Goal: Task Accomplishment & Management: Use online tool/utility

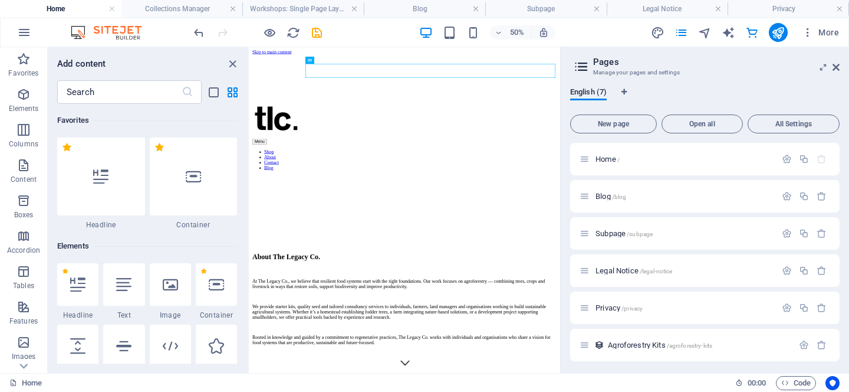
scroll to position [620, 0]
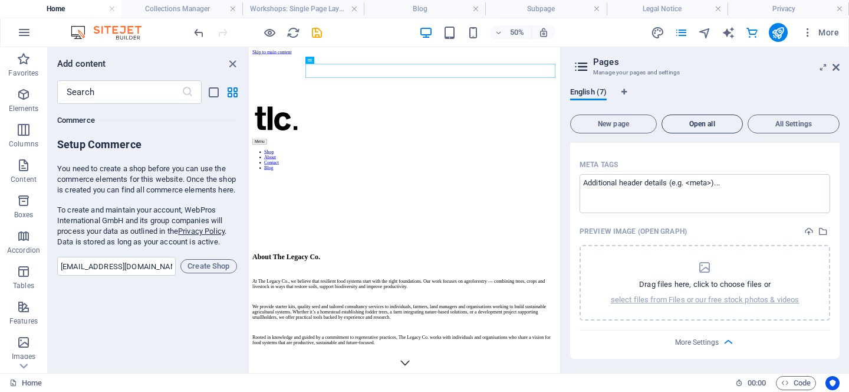
click at [717, 123] on span "Open all" at bounding box center [702, 123] width 71 height 7
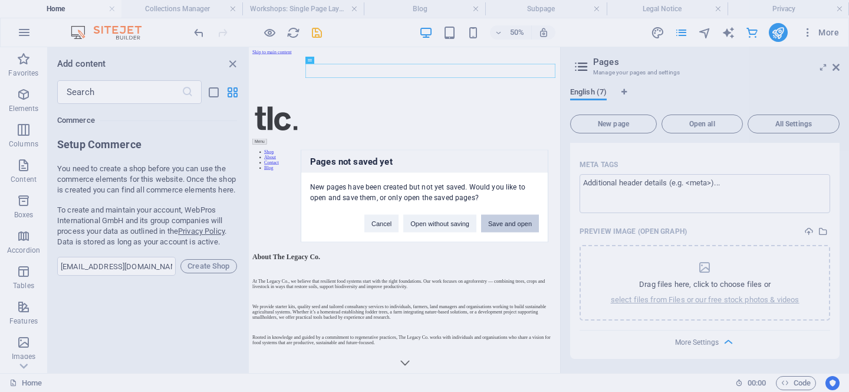
click at [528, 224] on button "Save and open" at bounding box center [510, 224] width 58 height 18
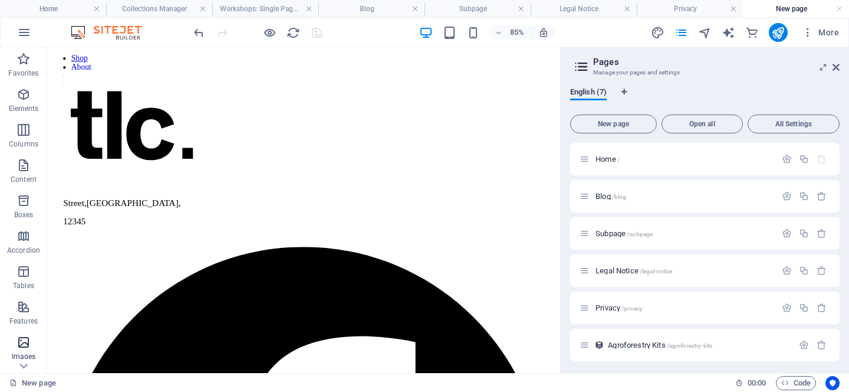
scroll to position [241, 0]
click at [20, 356] on icon "button" at bounding box center [24, 349] width 14 height 14
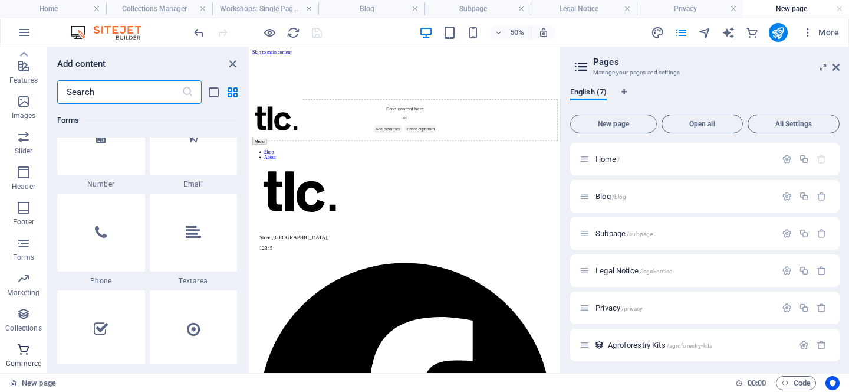
scroll to position [11366, 0]
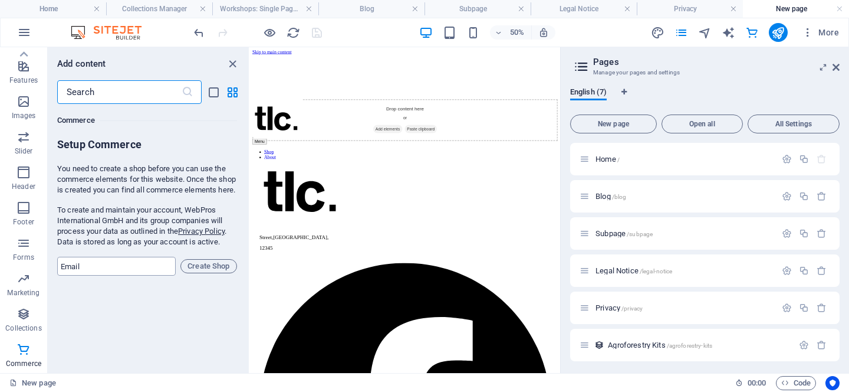
click at [77, 275] on input "email" at bounding box center [116, 266] width 119 height 19
type input "[EMAIL_ADDRESS][DOMAIN_NAME]"
click at [205, 273] on span "Create Shop" at bounding box center [209, 266] width 46 height 14
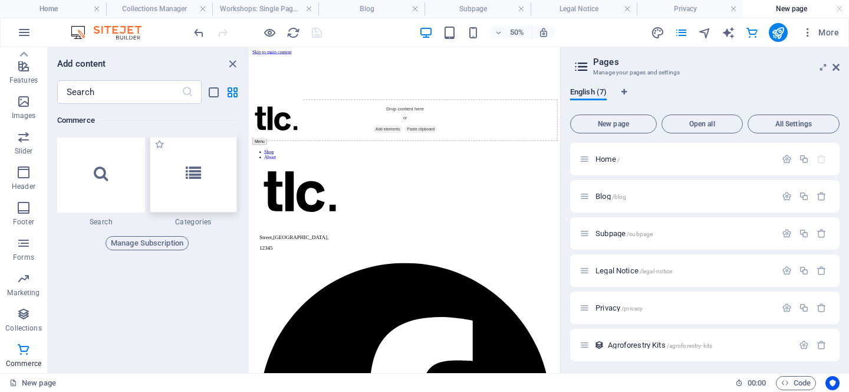
scroll to position [11490, 0]
click at [214, 168] on div at bounding box center [194, 172] width 88 height 78
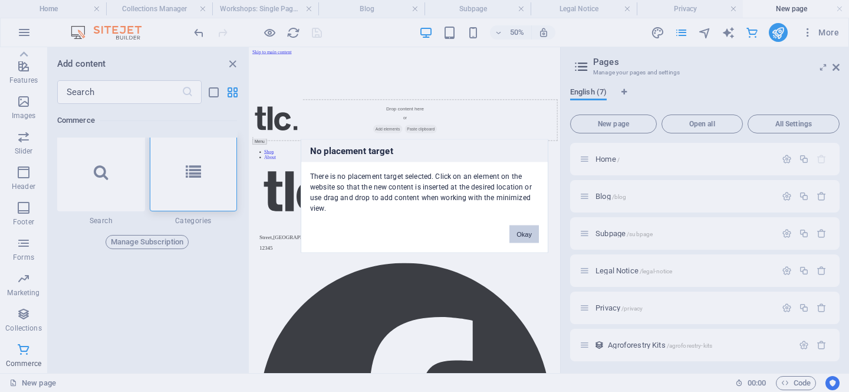
click at [520, 235] on button "Okay" at bounding box center [524, 234] width 29 height 18
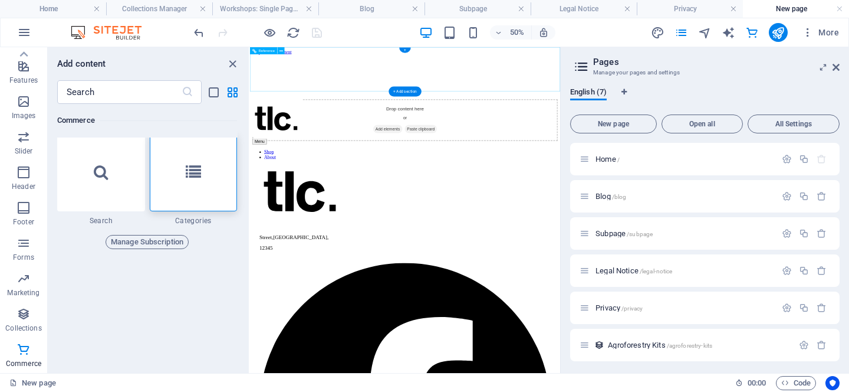
click at [622, 251] on nav "Shop About Contact Blog" at bounding box center [560, 272] width 611 height 42
click at [621, 251] on nav "Shop About Contact Blog" at bounding box center [560, 272] width 611 height 42
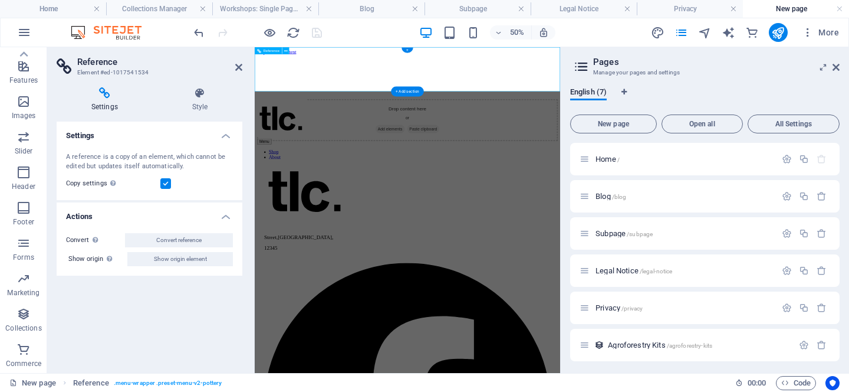
click at [616, 251] on nav "Shop About Contact Blog" at bounding box center [561, 272] width 602 height 42
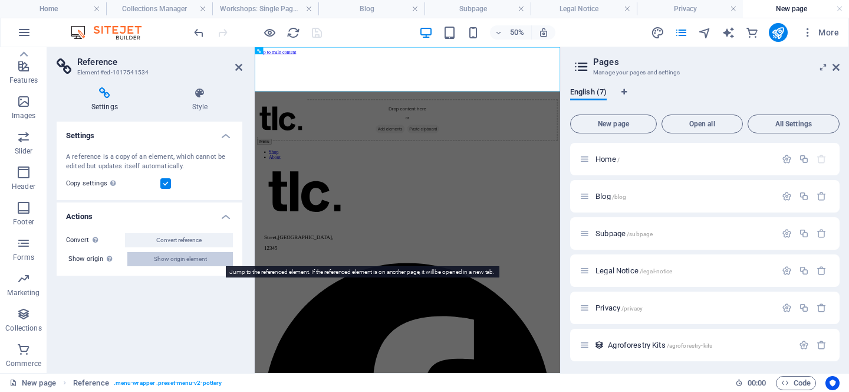
click at [185, 260] on span "Show origin element" at bounding box center [180, 259] width 53 height 14
select select "px"
select select "header"
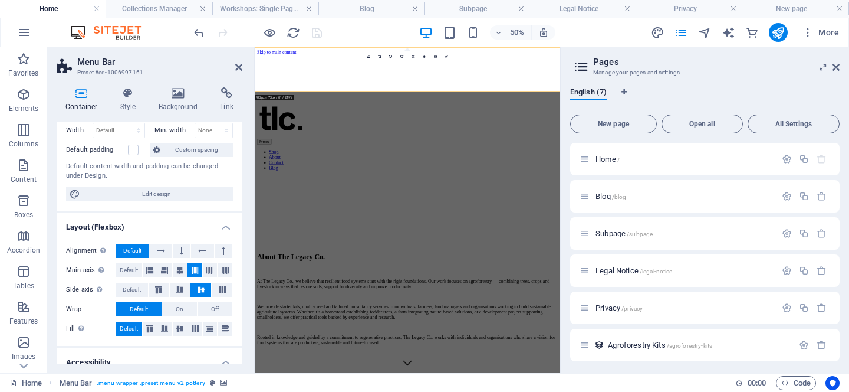
scroll to position [235, 0]
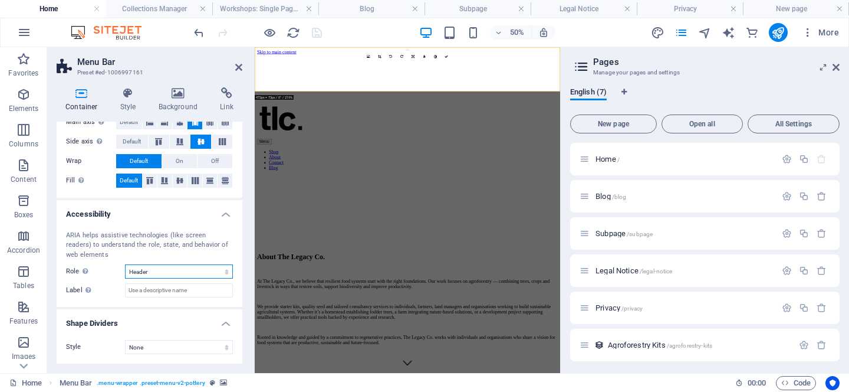
click at [175, 275] on select "None Alert Article Banner Comment Complementary Dialog Footer Header Marquee Pr…" at bounding box center [179, 271] width 108 height 14
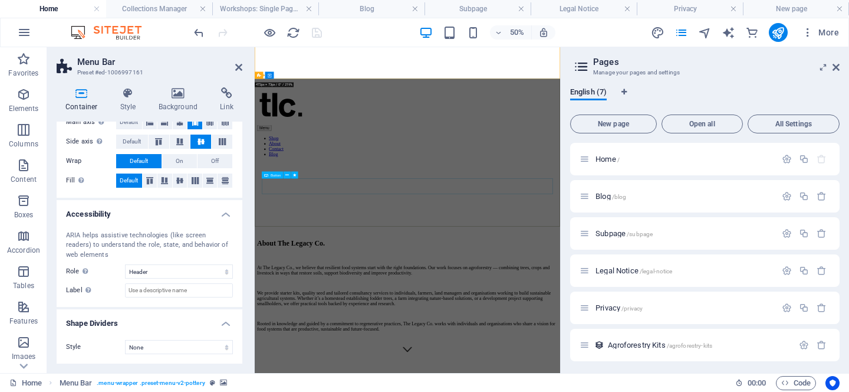
scroll to position [25, 0]
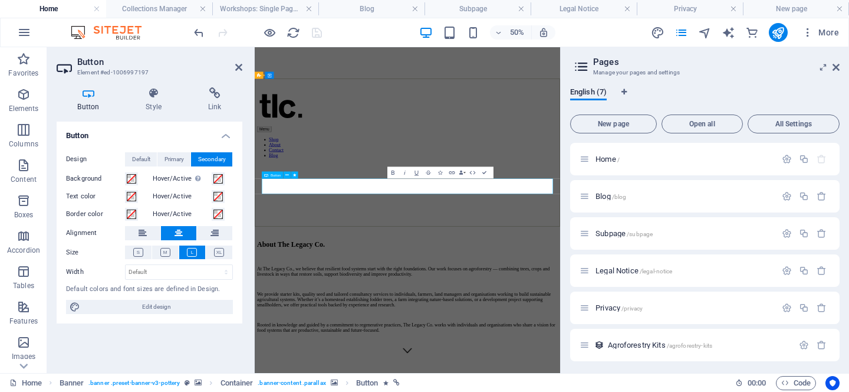
click at [134, 346] on div "Button Design Default Primary Secondary Background Hover/Active Switch to previ…" at bounding box center [150, 242] width 186 height 242
click at [104, 321] on div "Design Default Primary Secondary Background Hover/Active Switch to preview mode…" at bounding box center [150, 233] width 186 height 181
click at [27, 353] on icon "button" at bounding box center [24, 349] width 14 height 14
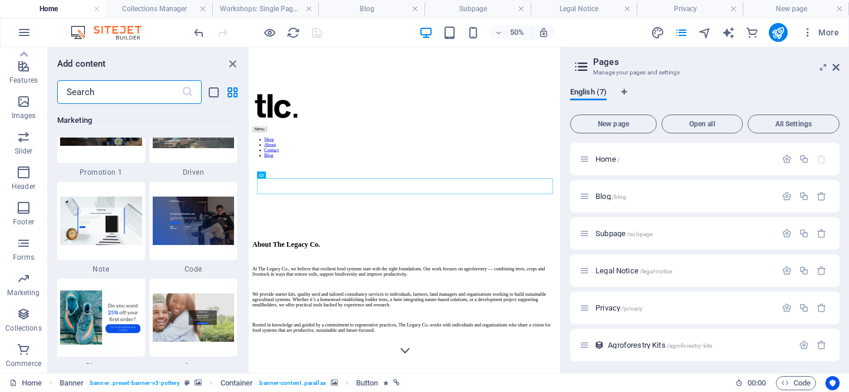
scroll to position [11366, 0]
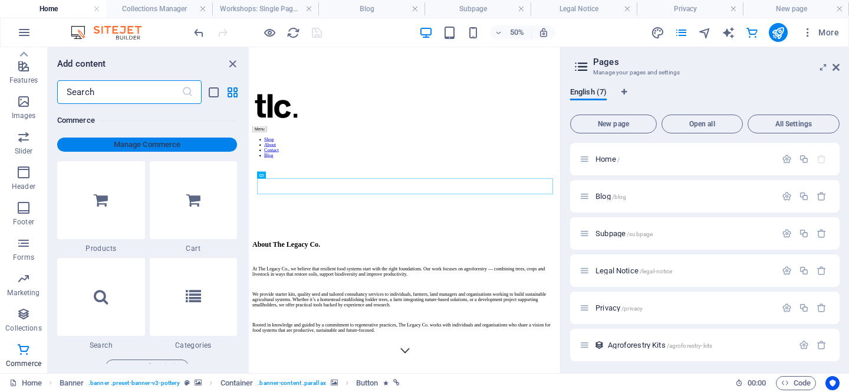
click at [146, 144] on span "Manage Commerce" at bounding box center [147, 144] width 170 height 14
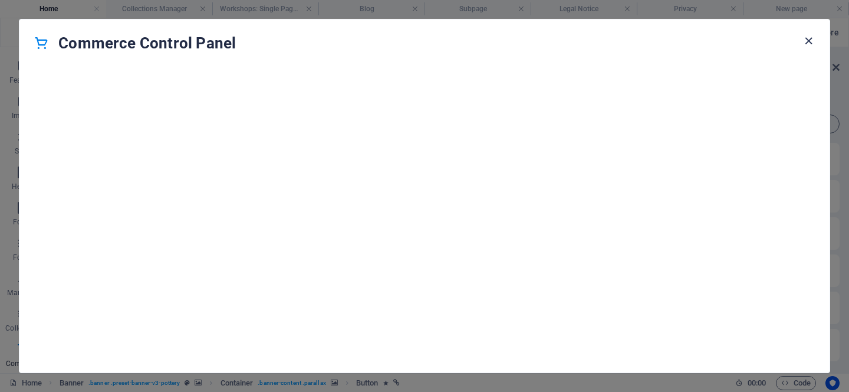
click at [809, 40] on icon "button" at bounding box center [809, 41] width 14 height 14
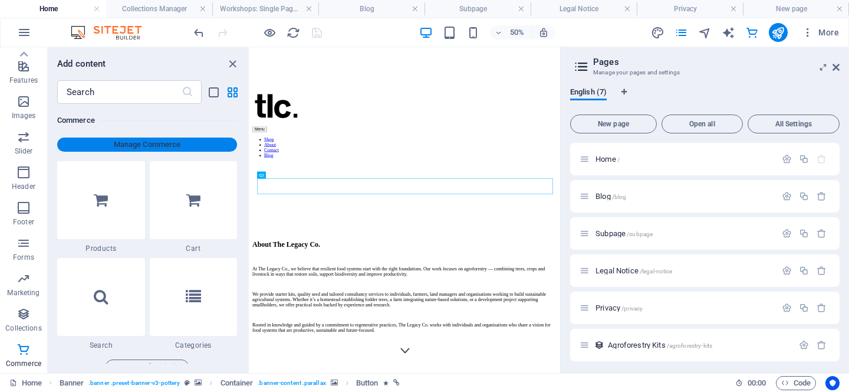
click at [140, 144] on span "Manage Commerce" at bounding box center [147, 144] width 170 height 14
